Goal: Task Accomplishment & Management: Use online tool/utility

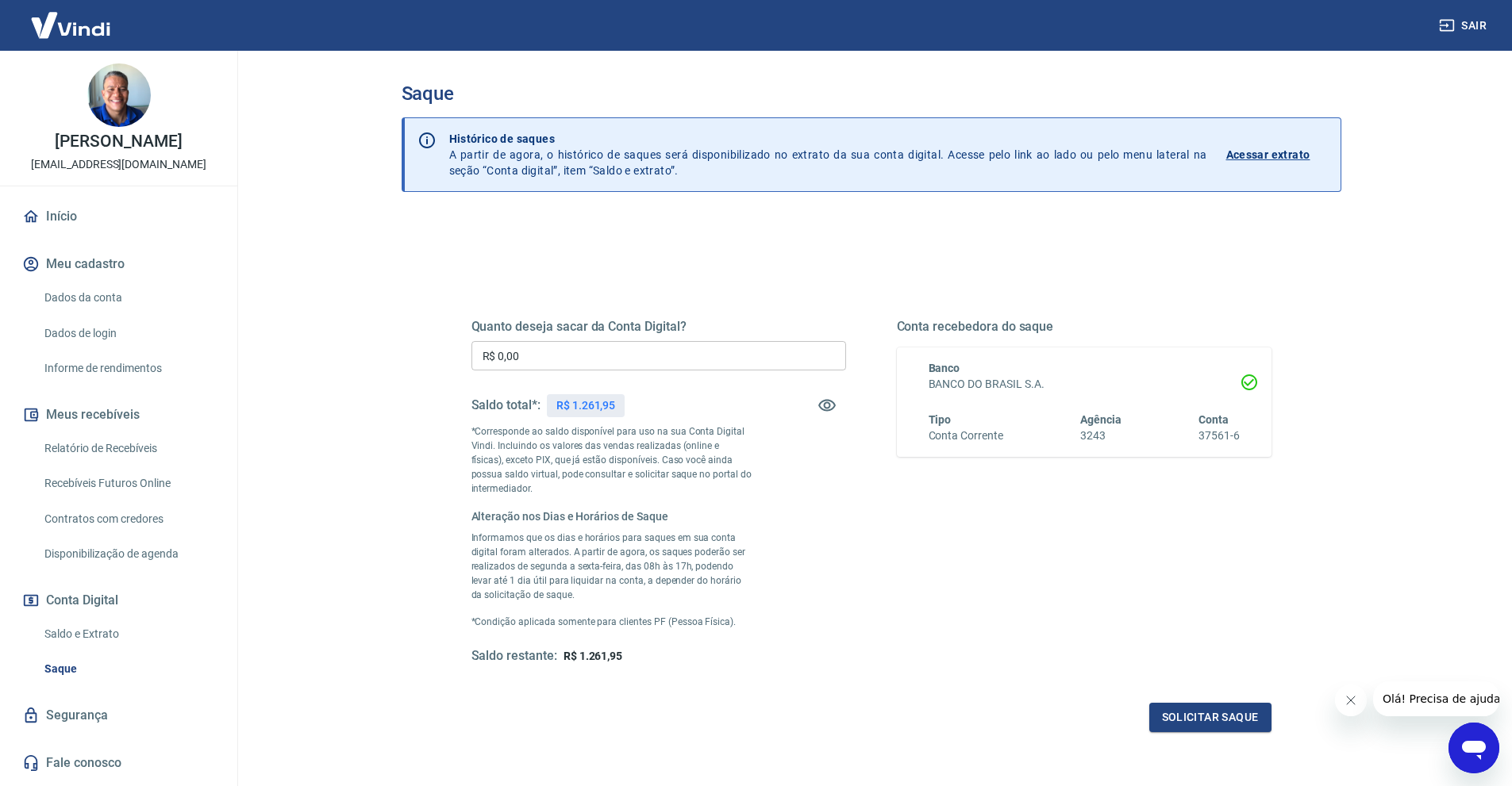
click at [600, 402] on p "R$ 1.261,95" at bounding box center [585, 406] width 59 height 17
copy div "R$ 1.261,95"
click at [587, 344] on input "R$ 0,00" at bounding box center [658, 355] width 374 height 29
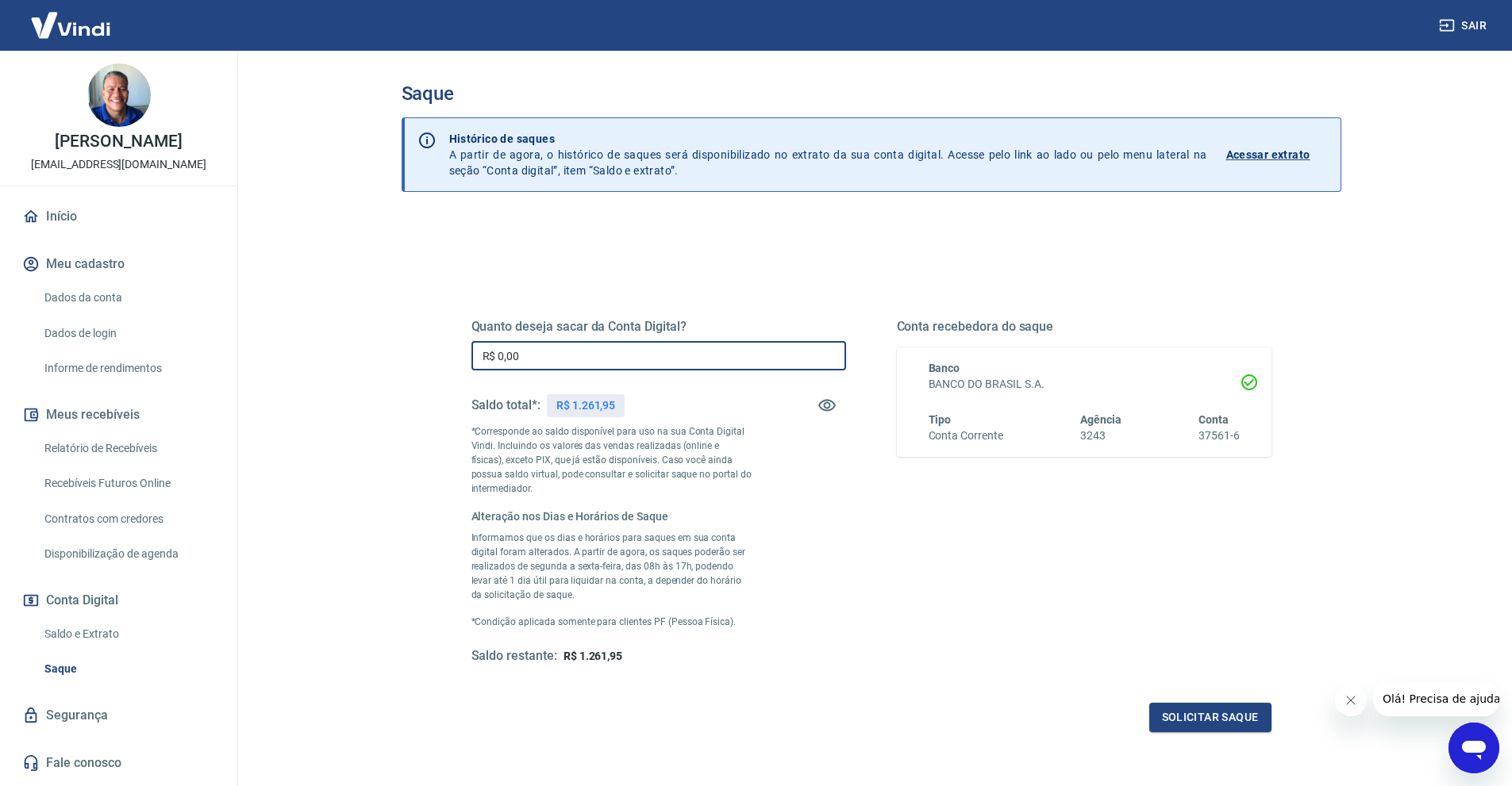
click at [587, 344] on input "R$ 0,00" at bounding box center [658, 355] width 374 height 29
paste input "text"
click at [761, 428] on div "Quanto deseja sacar da Conta Digital? R$ 0,00 ​ Saldo total*: R$ 1.261,95 *Corr…" at bounding box center [658, 492] width 374 height 346
drag, startPoint x: 598, startPoint y: 347, endPoint x: 388, endPoint y: 349, distance: 210.0
click at [388, 349] on div "Saque Histórico de saques A partir de agora, o histórico de saques será disponi…" at bounding box center [872, 426] width 978 height 751
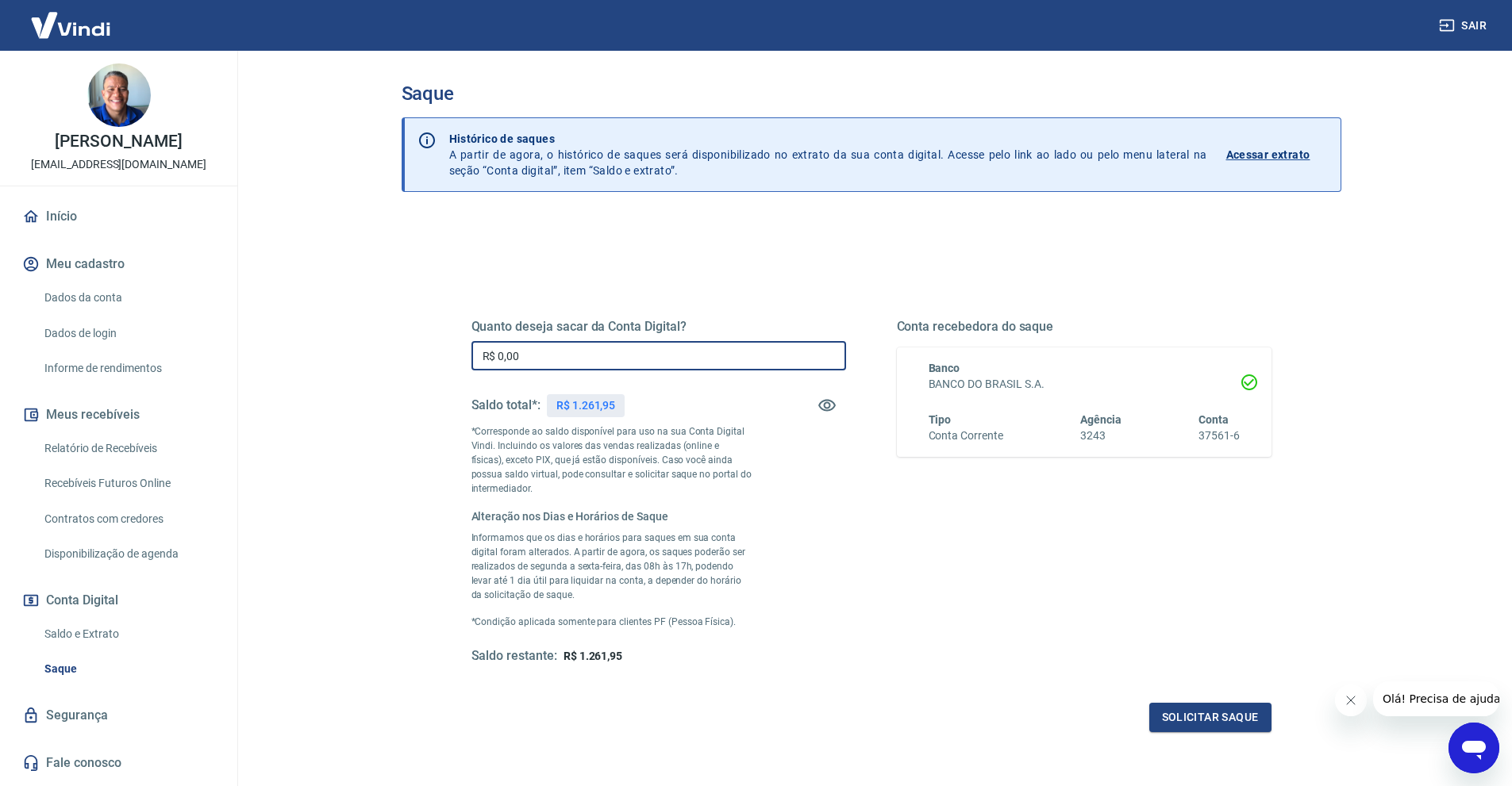
paste input "1.261,95"
type input "R$ 1.261,95"
click at [402, 349] on div "Quanto deseja sacar da Conta Digital? R$ 1.261,95 ​ Saldo total*: R$ 1.261,95 *…" at bounding box center [872, 568] width 940 height 701
click at [1221, 726] on button "Solicitar saque" at bounding box center [1210, 718] width 122 height 29
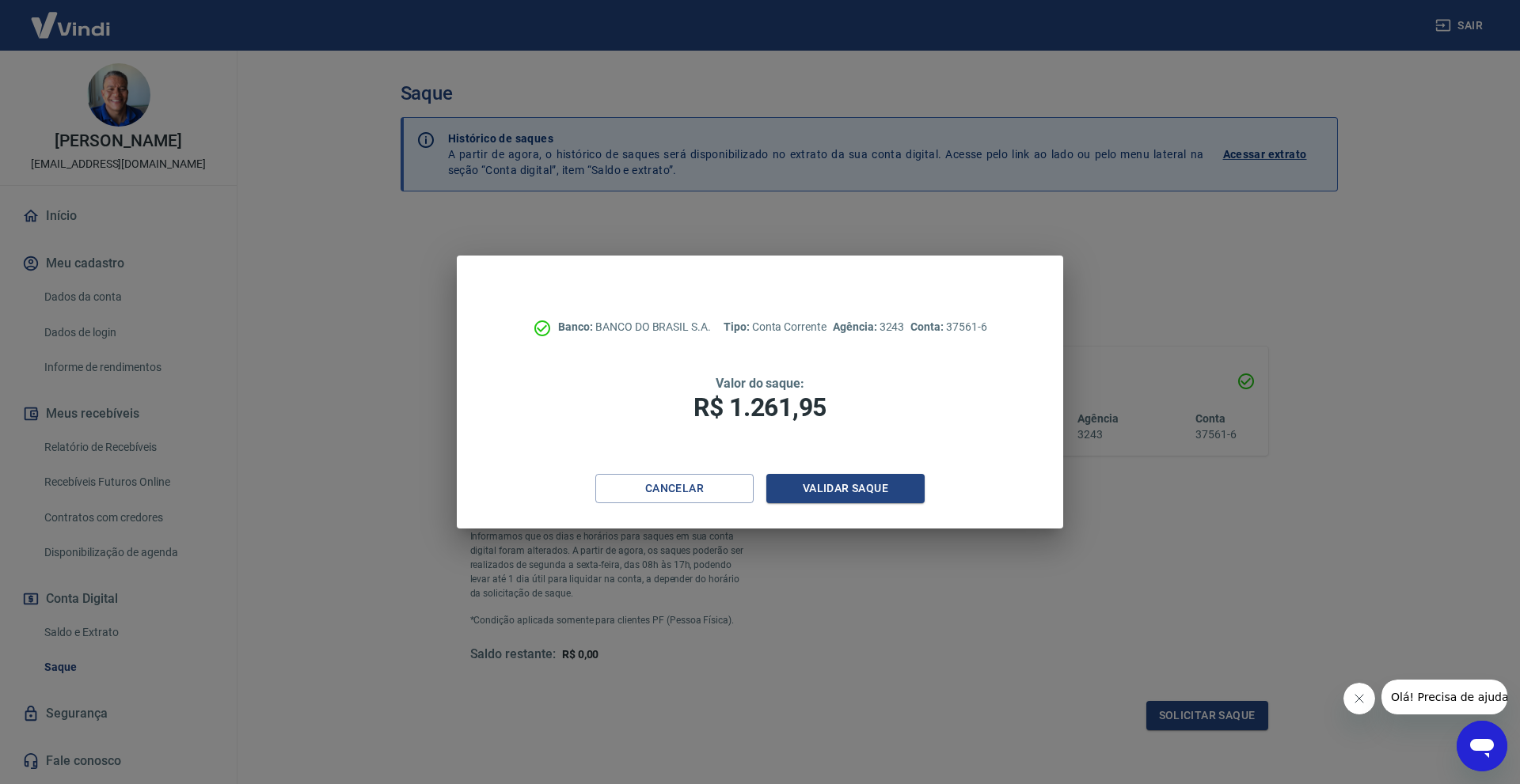
click at [315, 61] on div "Banco: BANCO DO BRASIL S.A. Tipo: Conta Corrente Agência: 3243 Conta: 37561-6 V…" at bounding box center [760, 392] width 1520 height 784
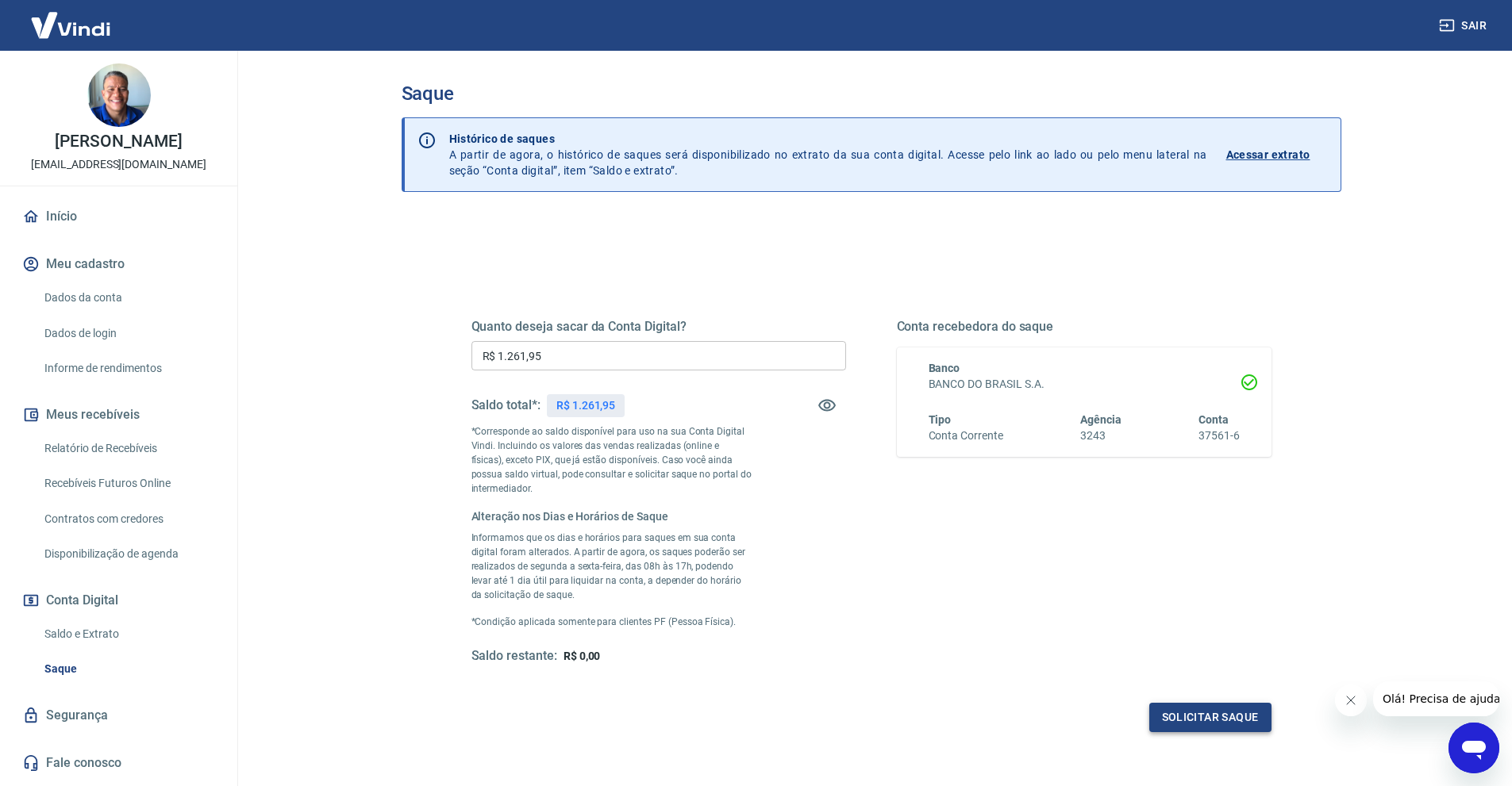
click at [1195, 710] on button "Solicitar saque" at bounding box center [1210, 718] width 122 height 29
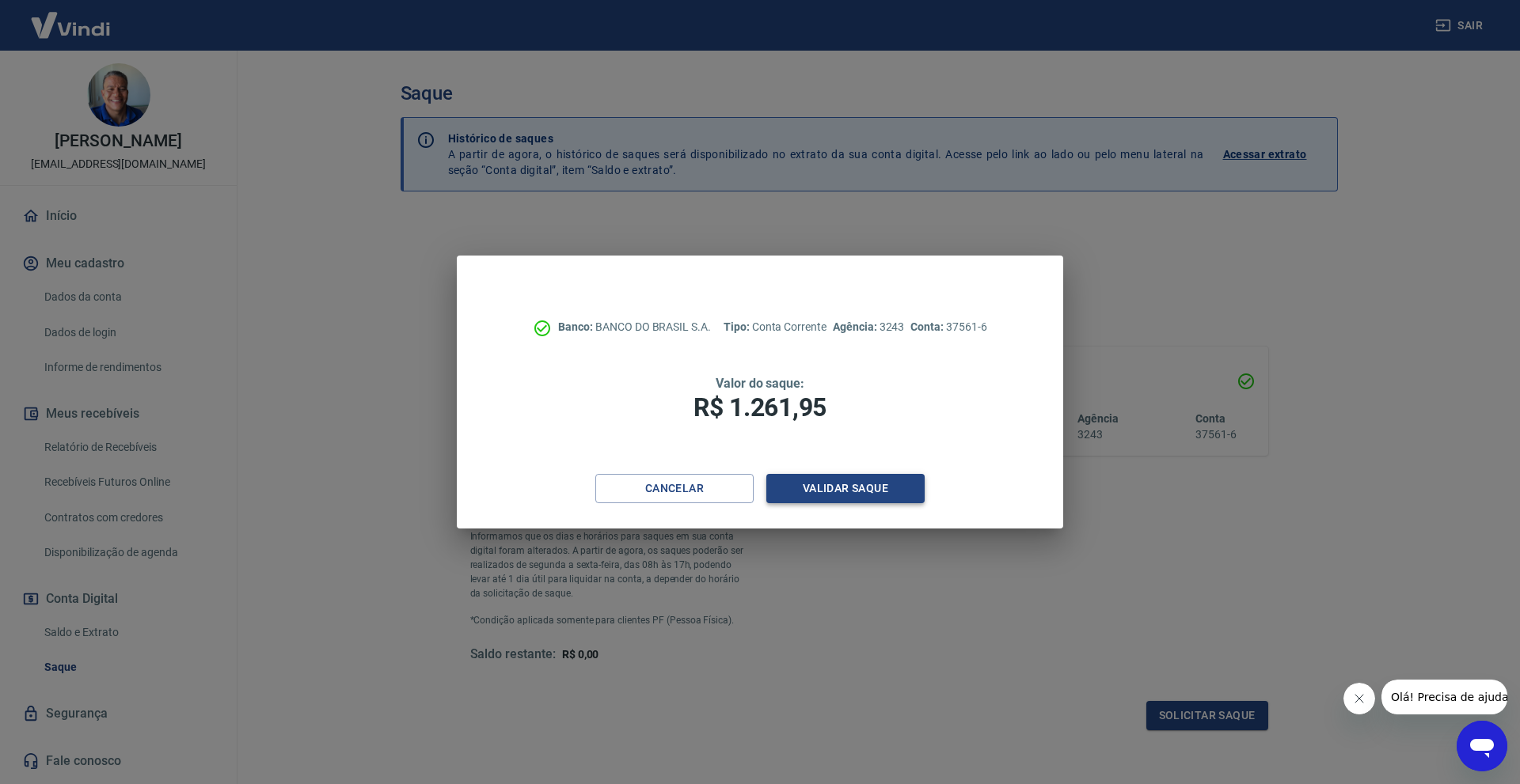
click at [849, 486] on button "Validar saque" at bounding box center [845, 488] width 158 height 29
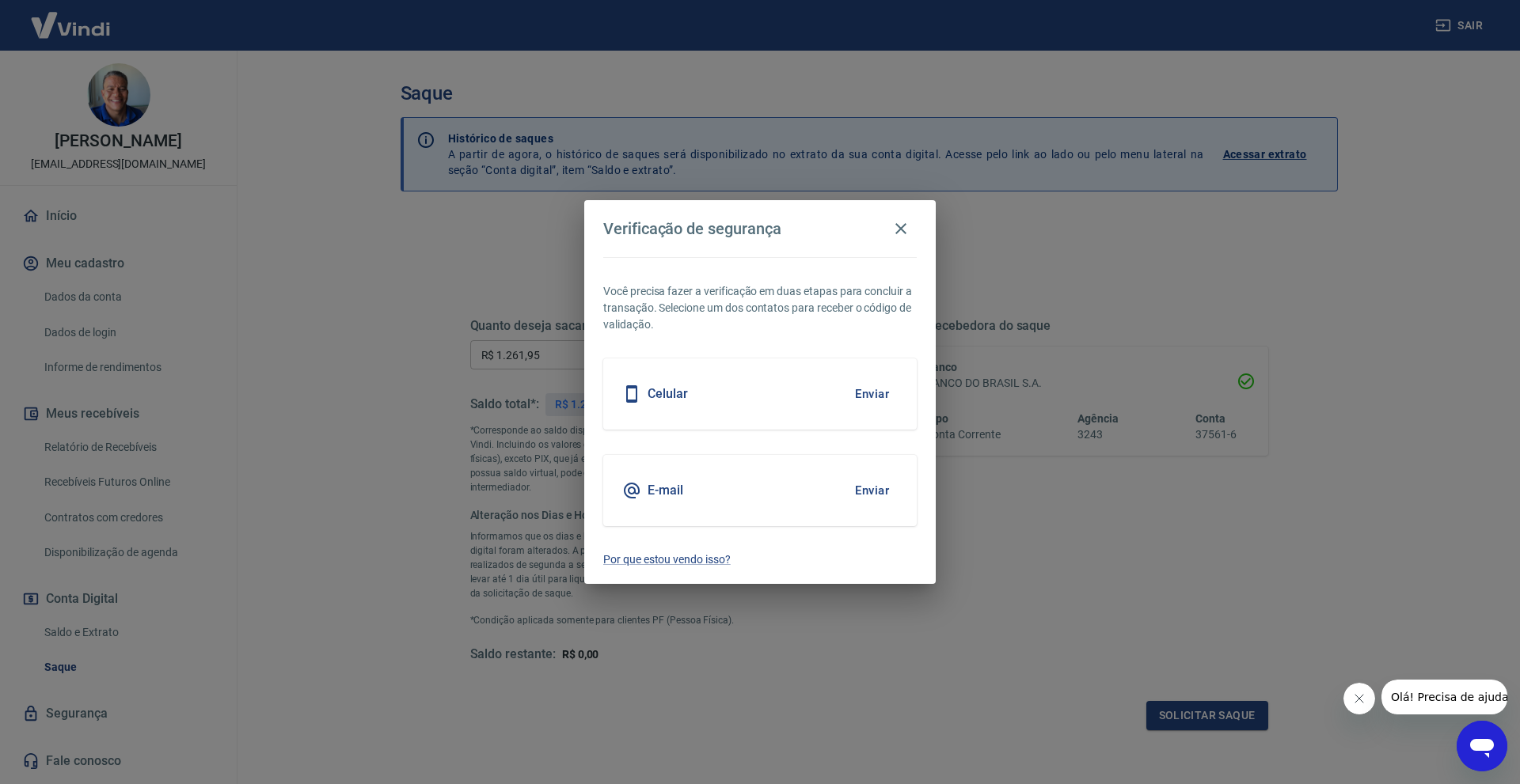
click at [875, 490] on button "Enviar" at bounding box center [872, 490] width 51 height 33
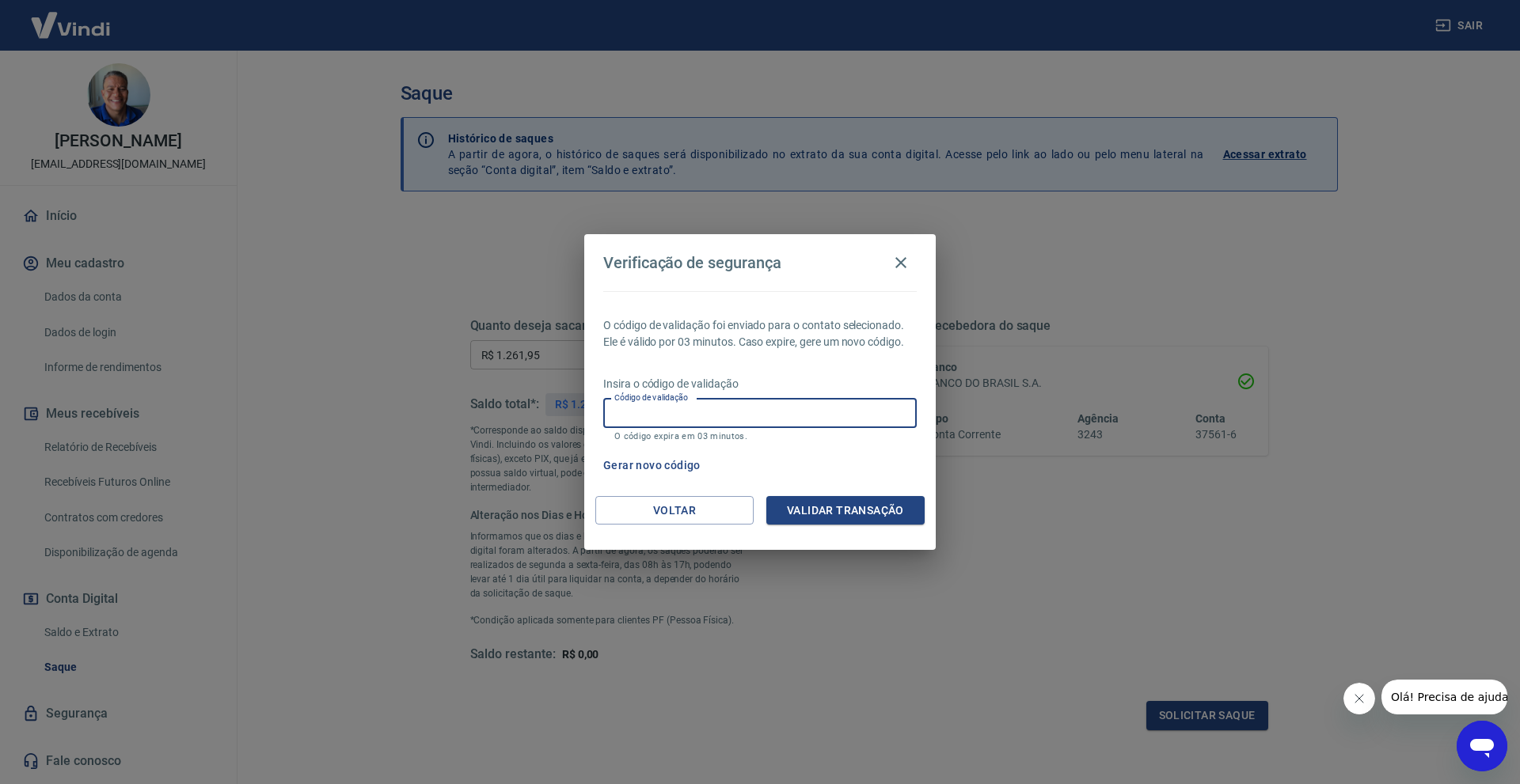
click at [763, 421] on input "Código de validação" at bounding box center [760, 413] width 314 height 29
paste input "503001"
type input "503001"
click at [823, 514] on button "Validar transação" at bounding box center [845, 510] width 158 height 29
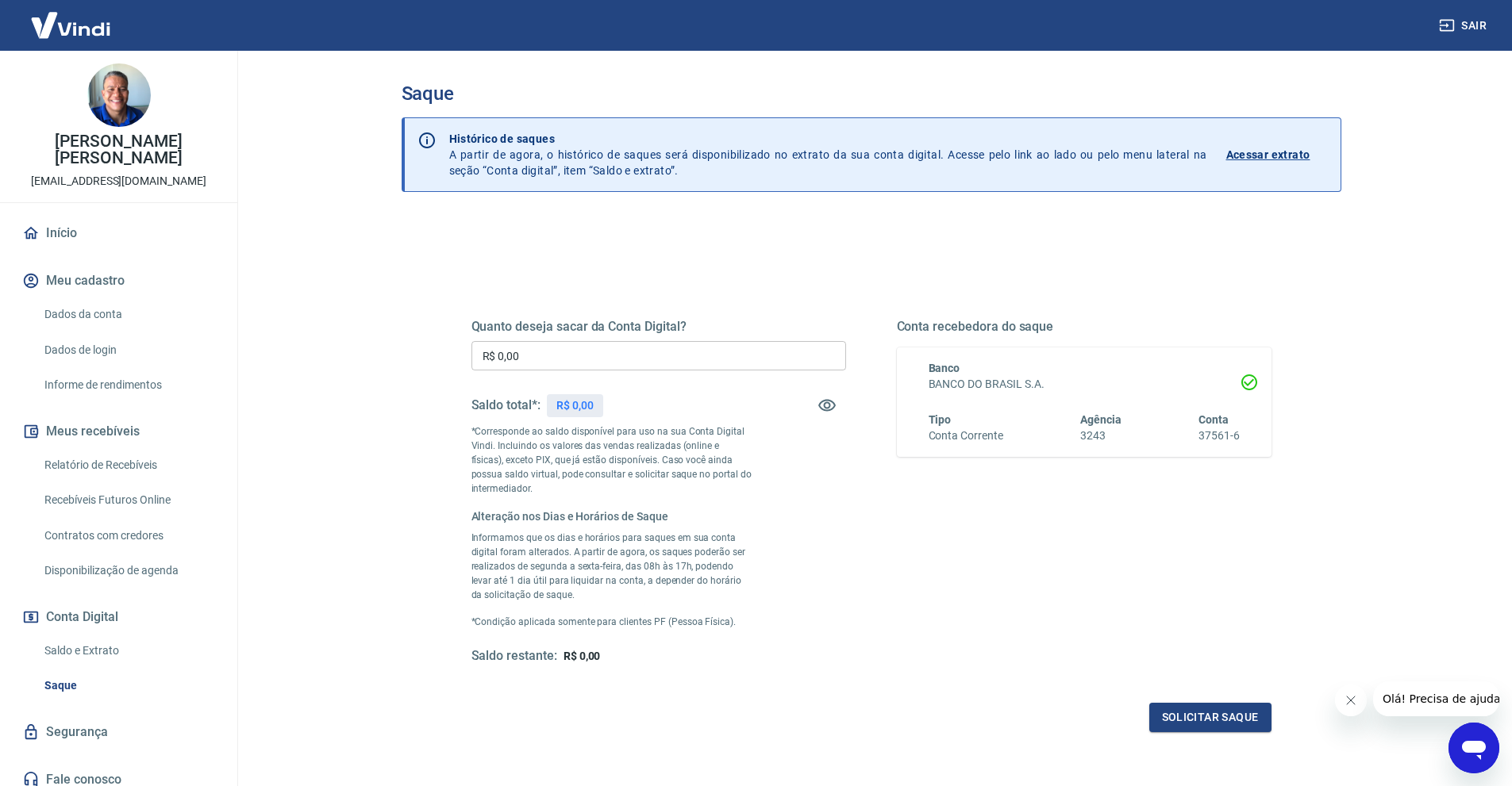
click at [568, 349] on input "R$ 0,00" at bounding box center [658, 355] width 374 height 29
